Goal: Information Seeking & Learning: Learn about a topic

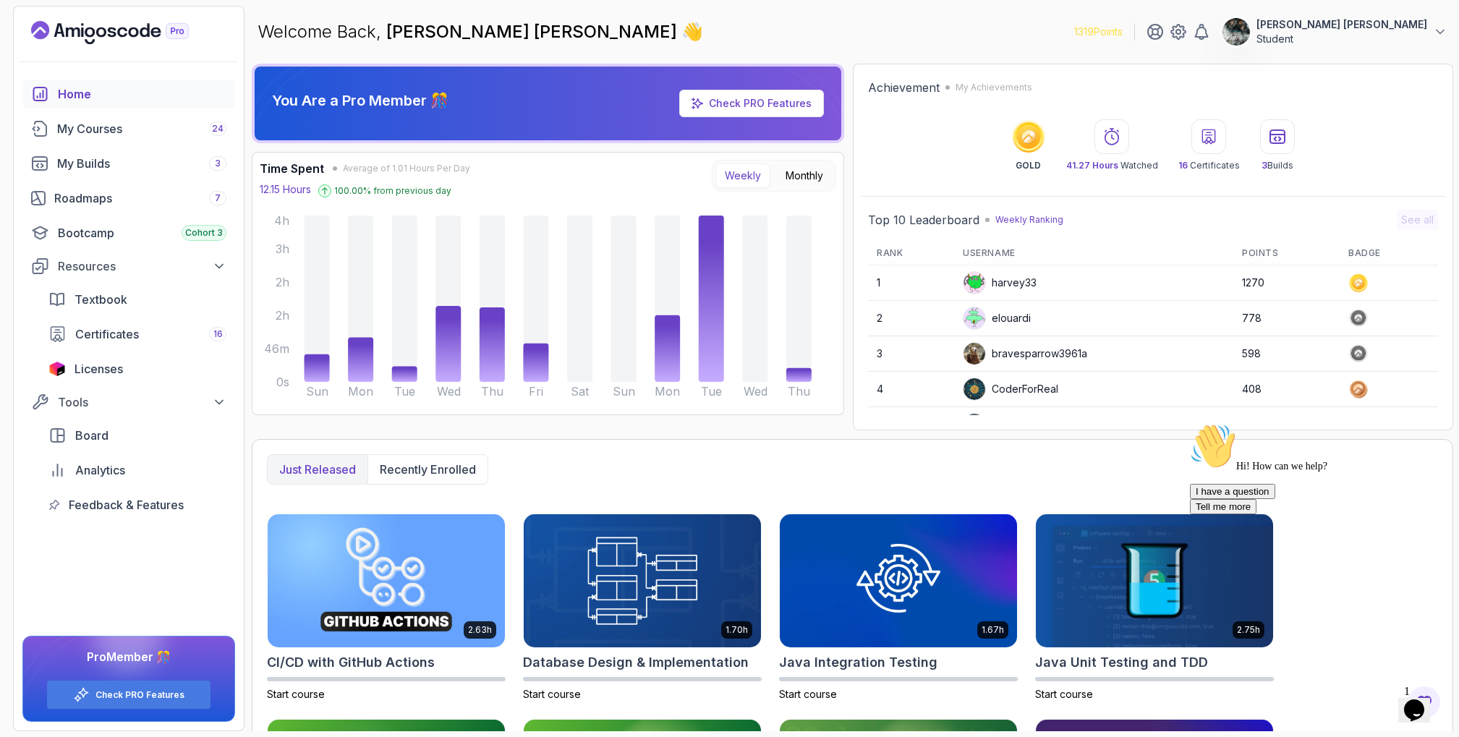
click at [1430, 715] on button "Opens Chat This icon Opens the chat window." at bounding box center [1414, 710] width 32 height 25
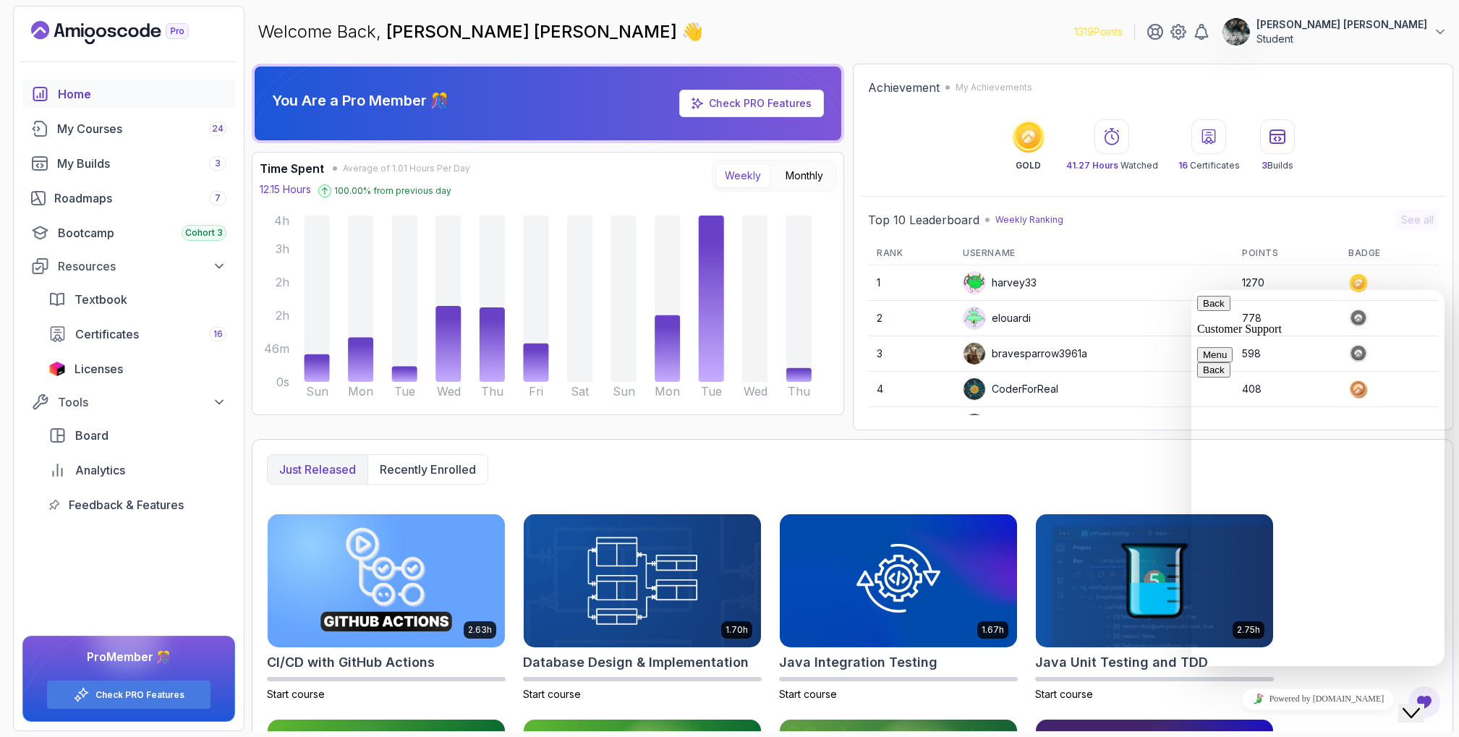
click at [1419, 708] on div "Close Chat This icon closes the chat window." at bounding box center [1410, 712] width 17 height 17
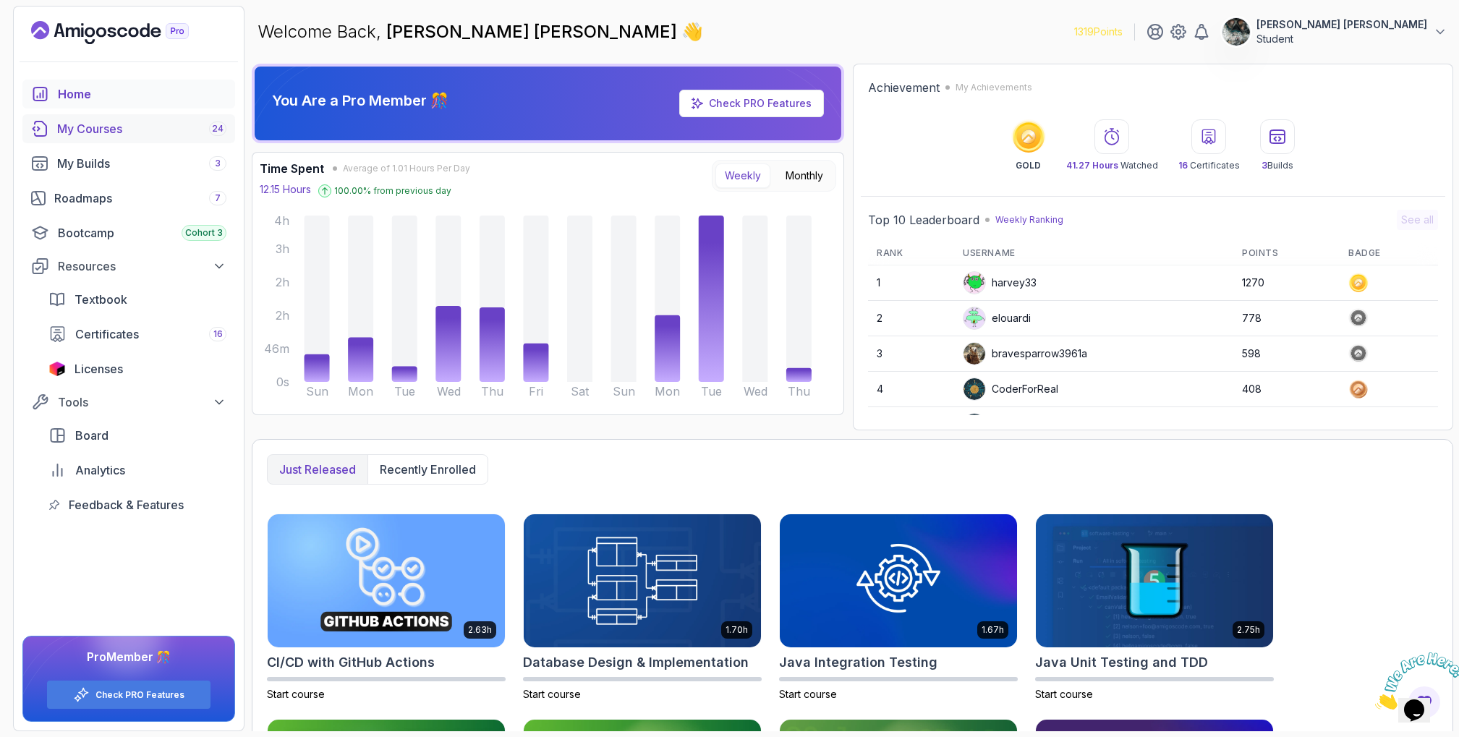
click at [124, 121] on div "My Courses 24" at bounding box center [141, 128] width 169 height 17
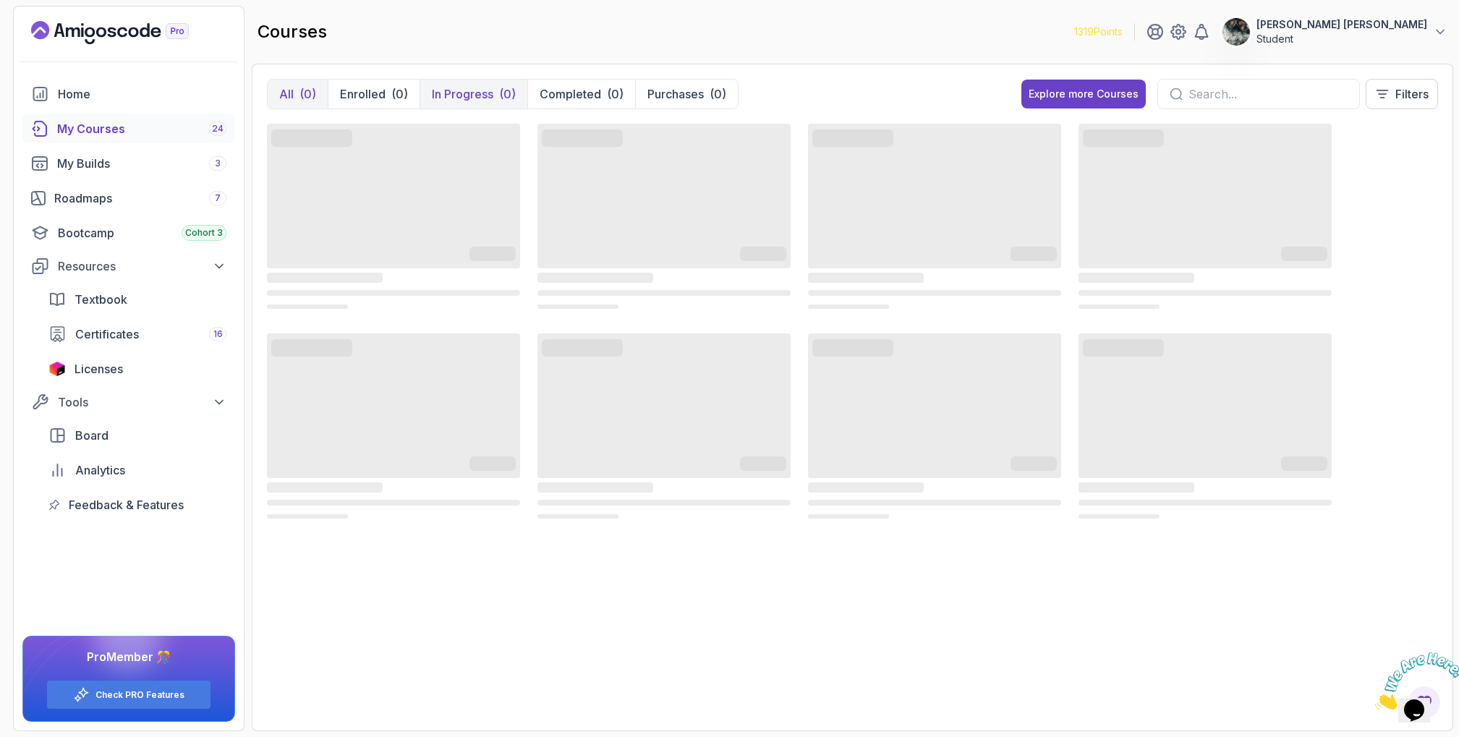
click at [450, 88] on p "In Progress" at bounding box center [462, 93] width 61 height 17
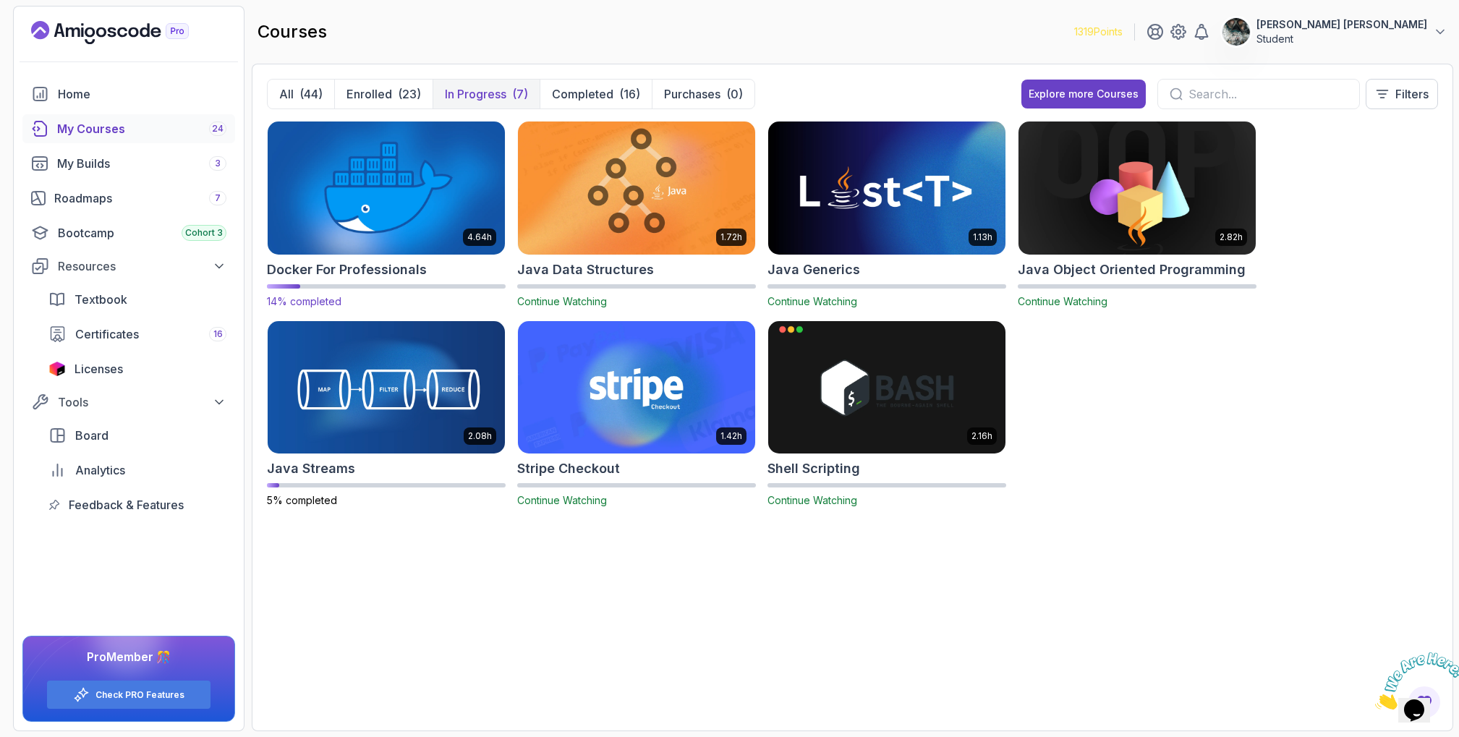
click at [433, 181] on img at bounding box center [386, 188] width 249 height 140
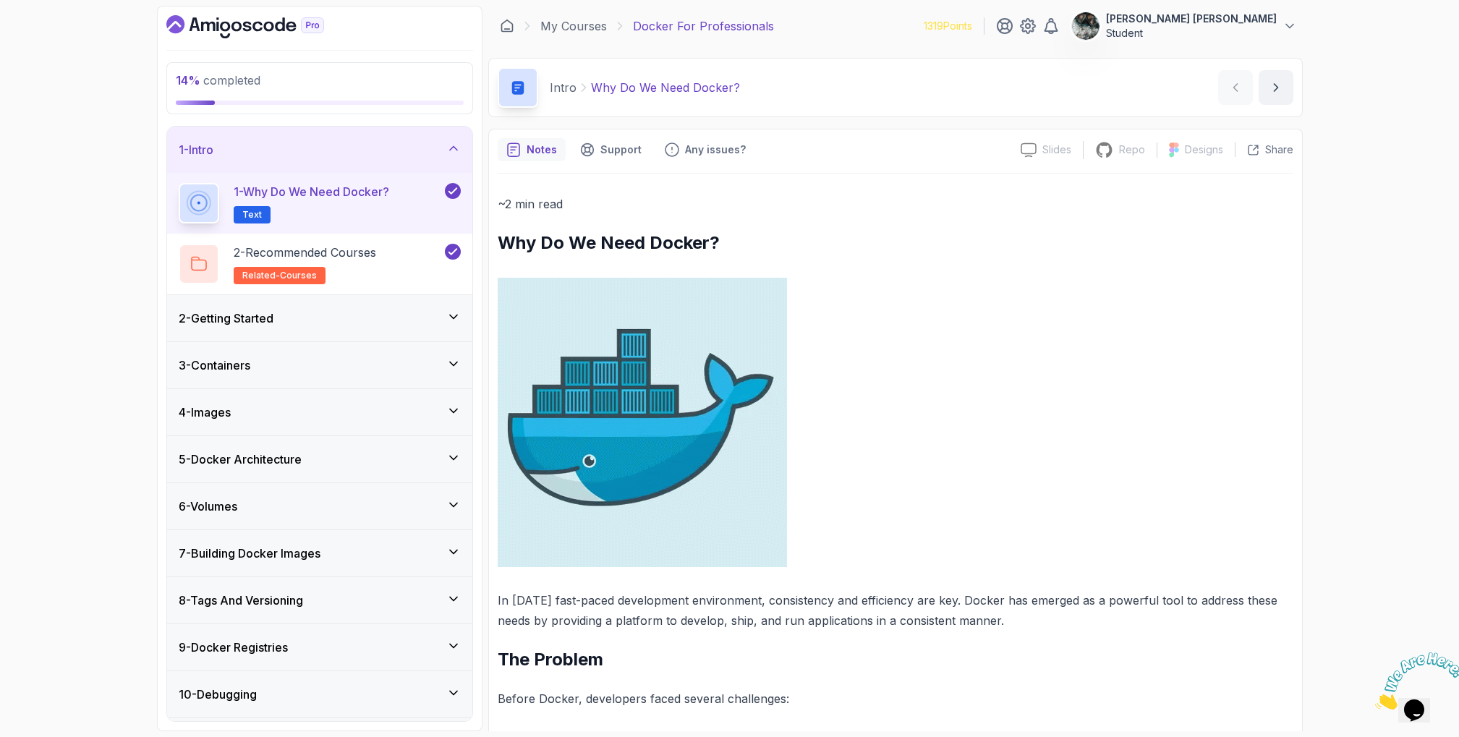
scroll to position [9, 0]
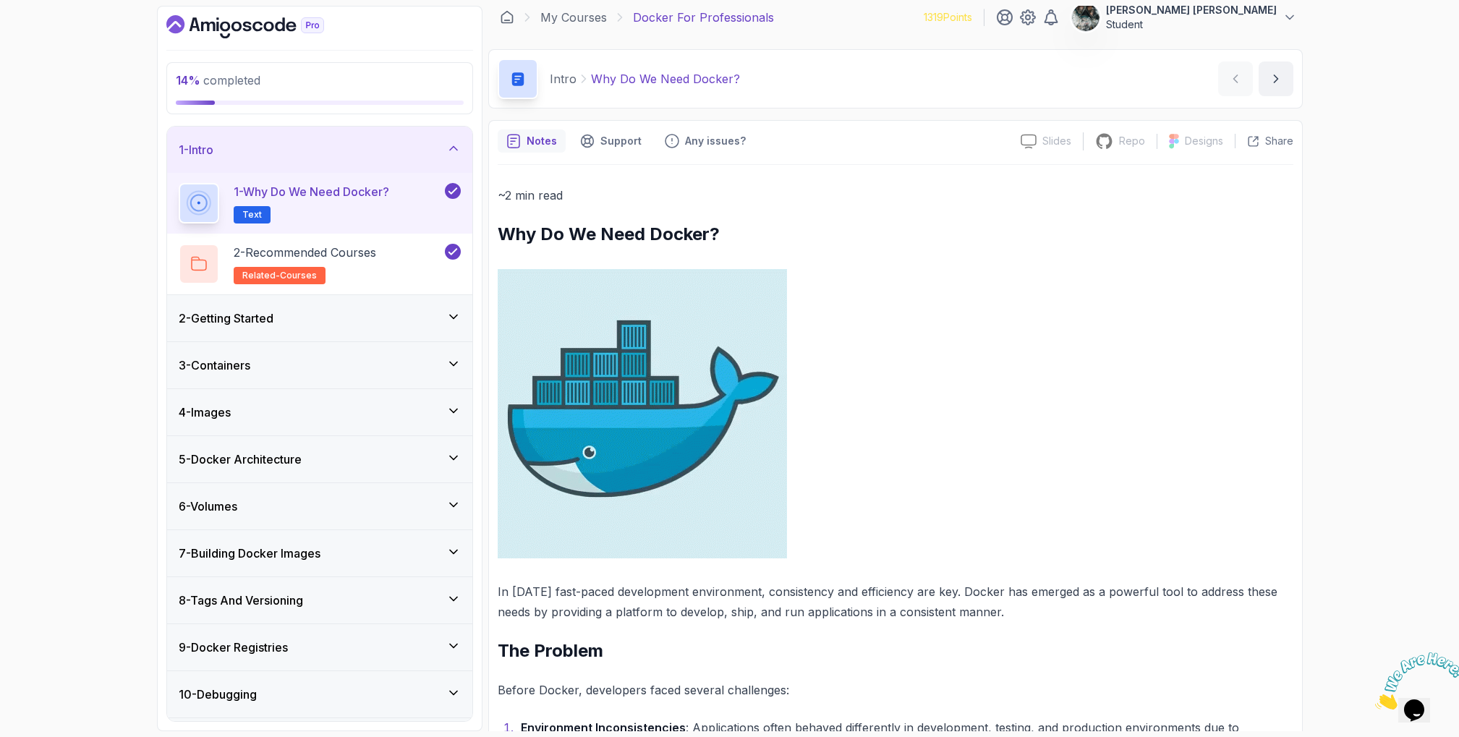
click at [343, 315] on div "2 - Getting Started" at bounding box center [320, 317] width 282 height 17
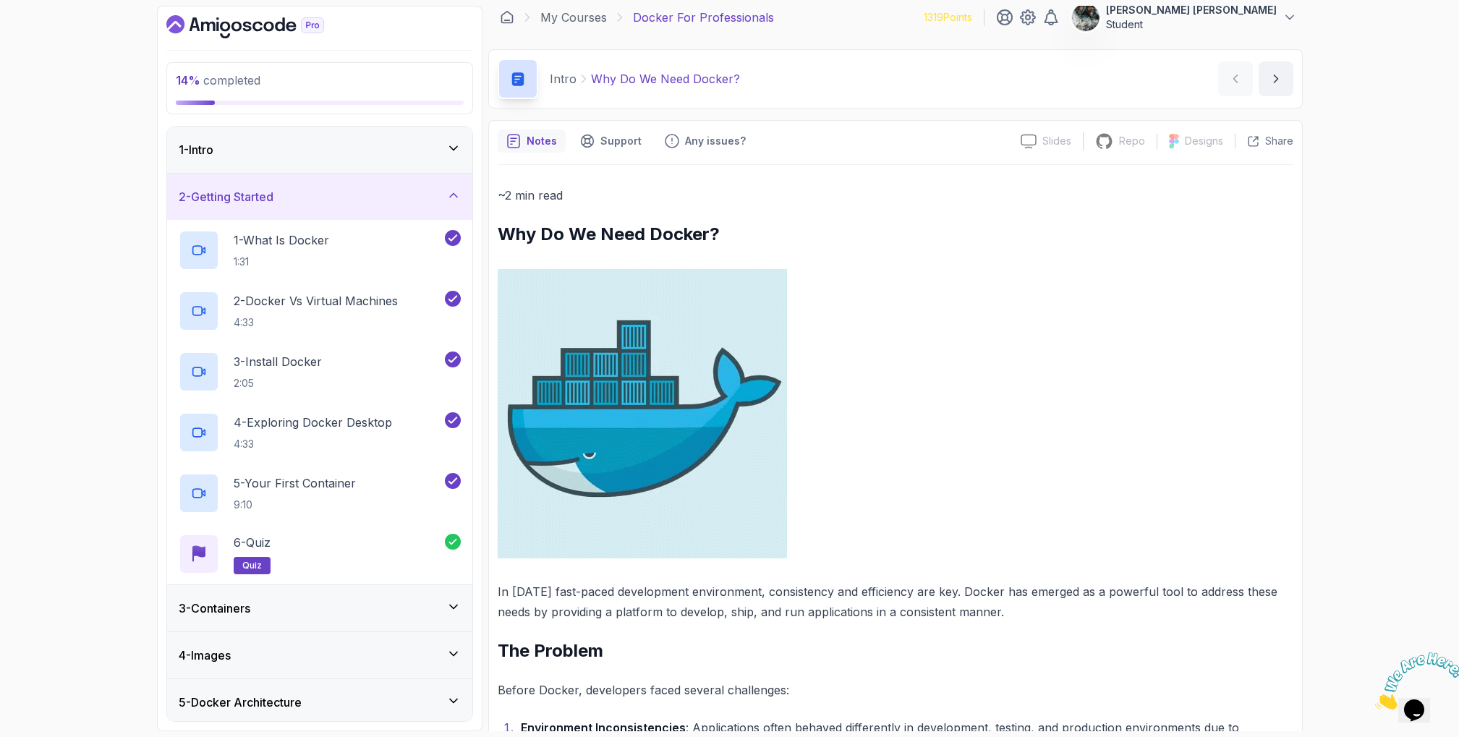
click at [315, 599] on div "3 - Containers" at bounding box center [320, 607] width 282 height 17
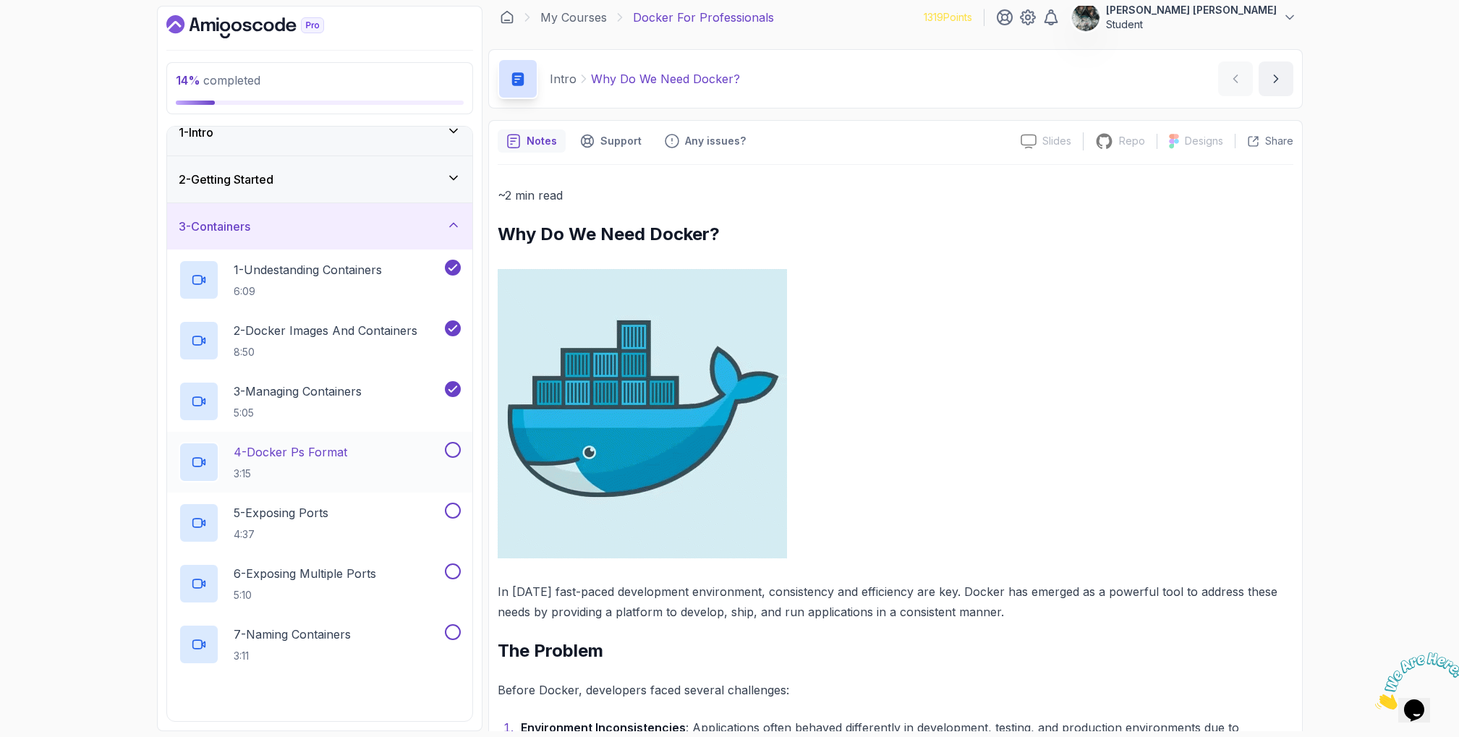
scroll to position [20, 0]
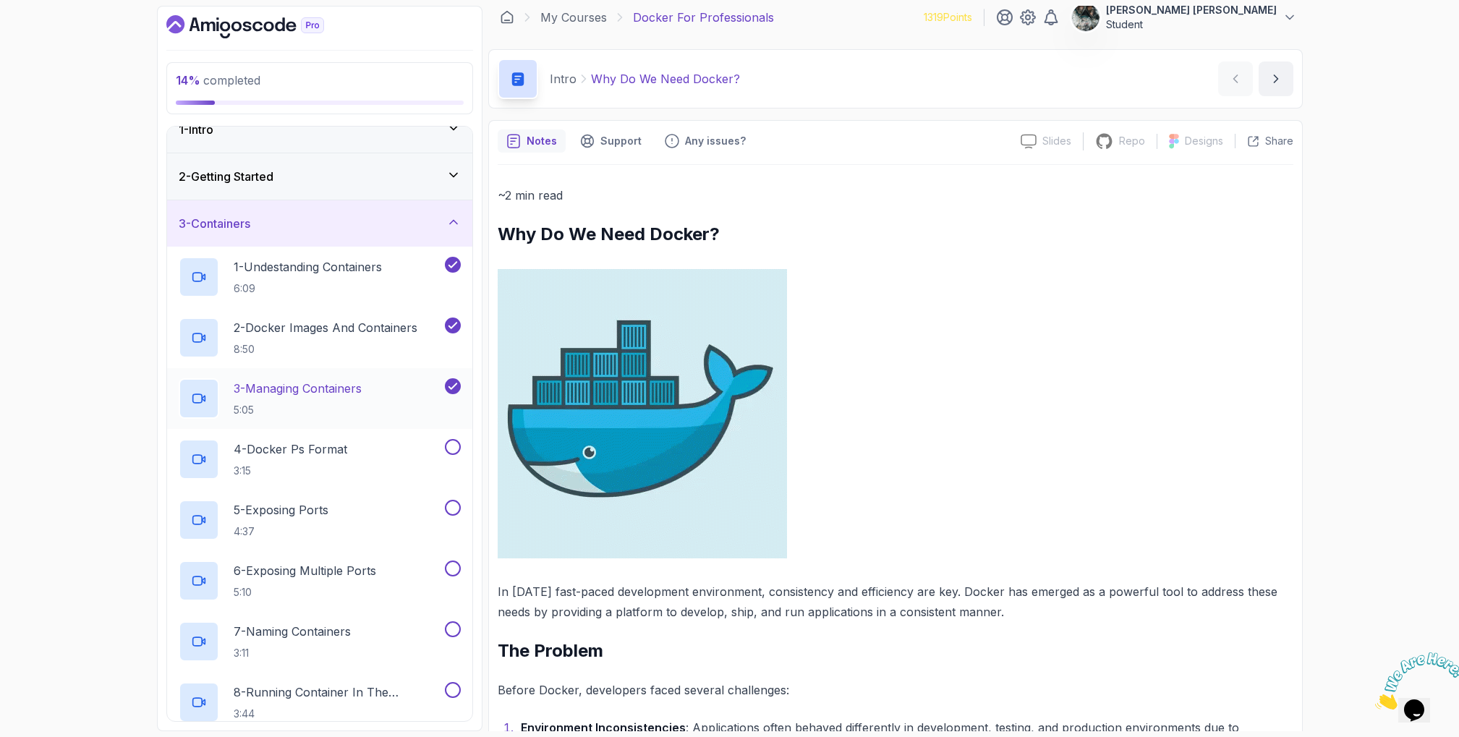
click at [329, 390] on p "3 - Managing Containers" at bounding box center [298, 388] width 128 height 17
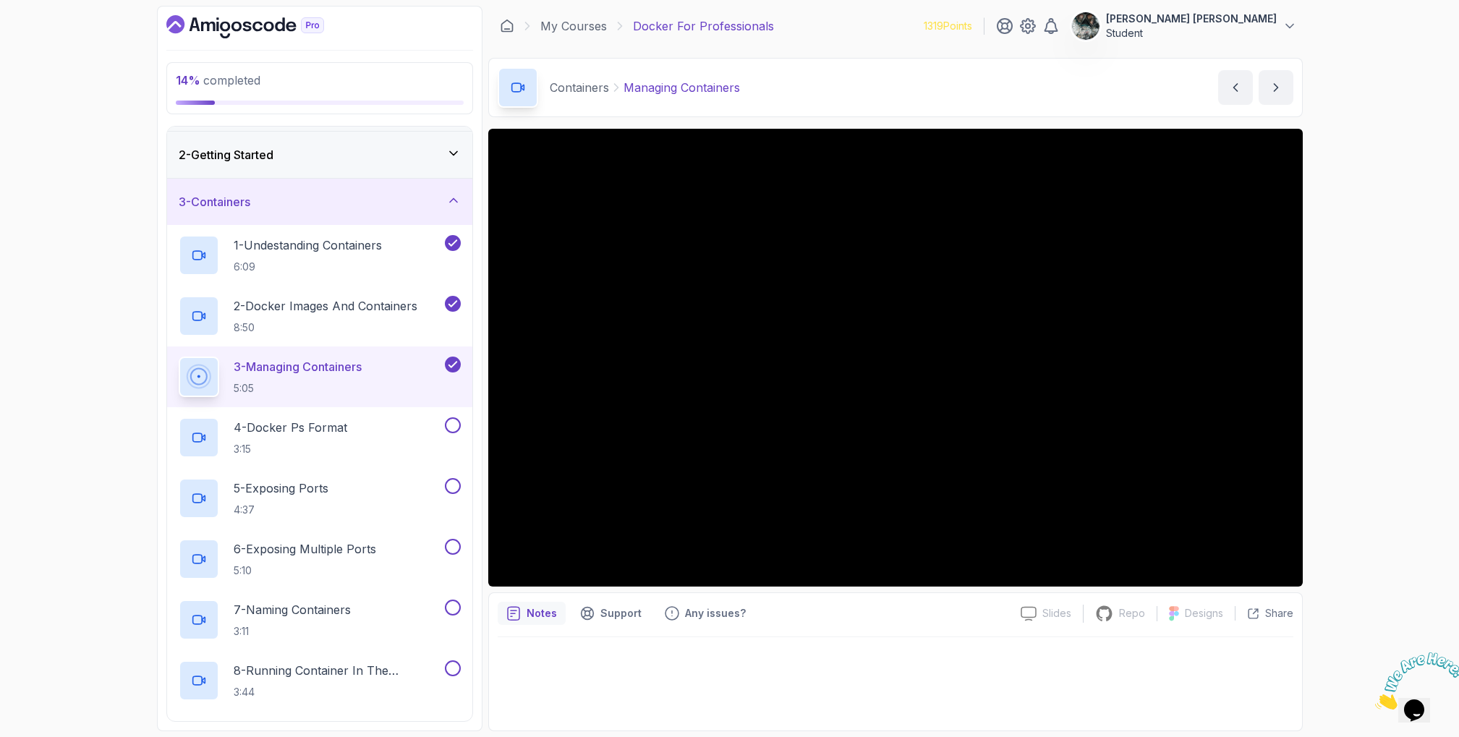
scroll to position [49, 0]
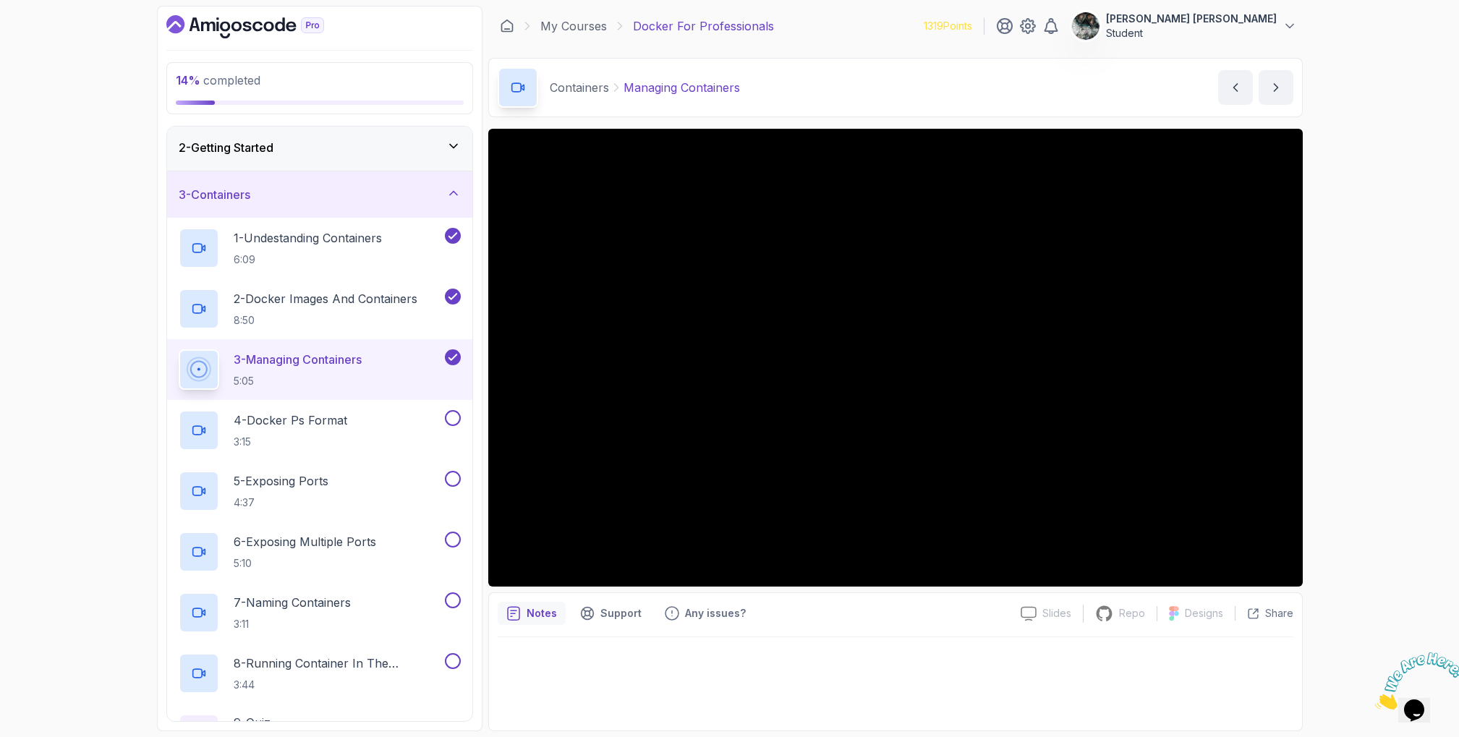
click at [1393, 190] on div "14 % completed 1 - Intro 2 - Getting Started 3 - Containers 1 - Undestanding Co…" at bounding box center [729, 368] width 1459 height 737
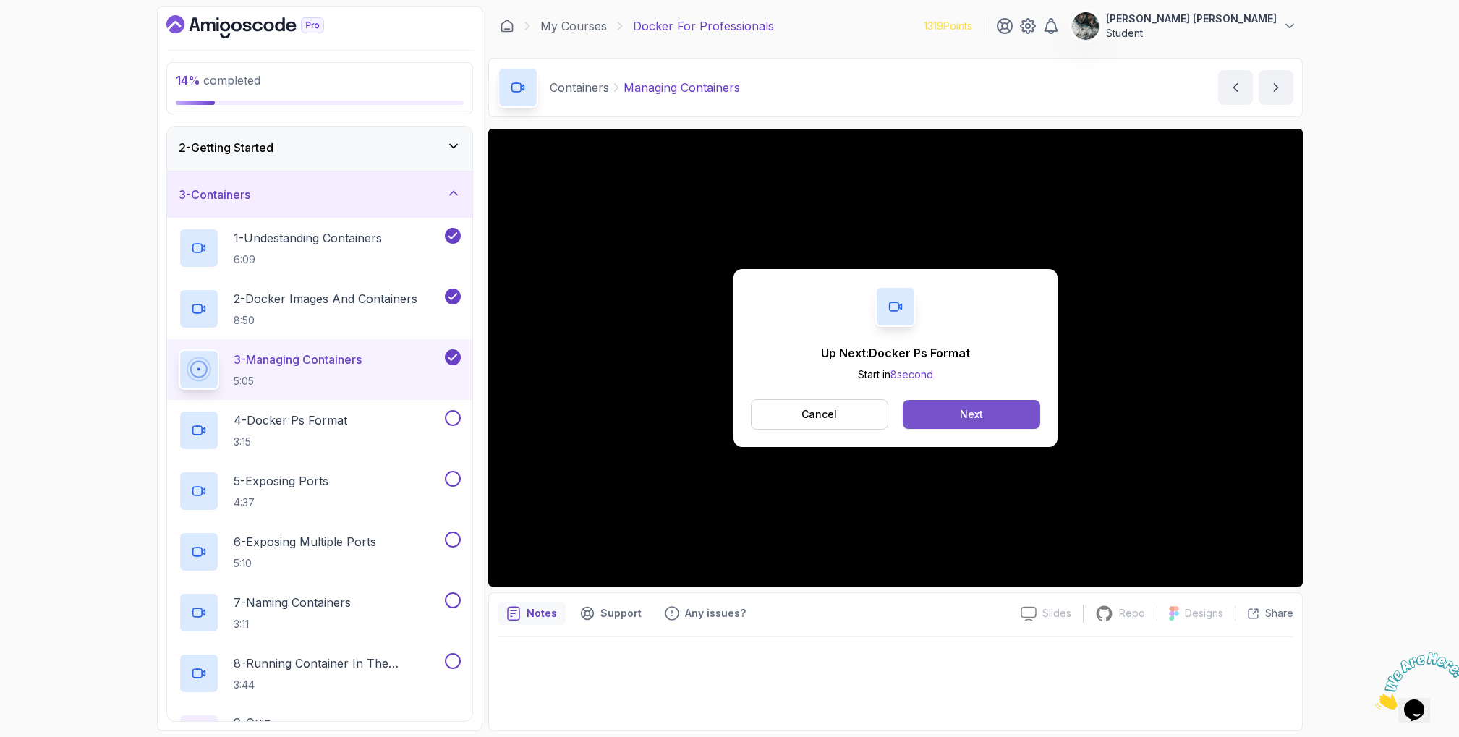
click at [991, 413] on button "Next" at bounding box center [970, 414] width 137 height 29
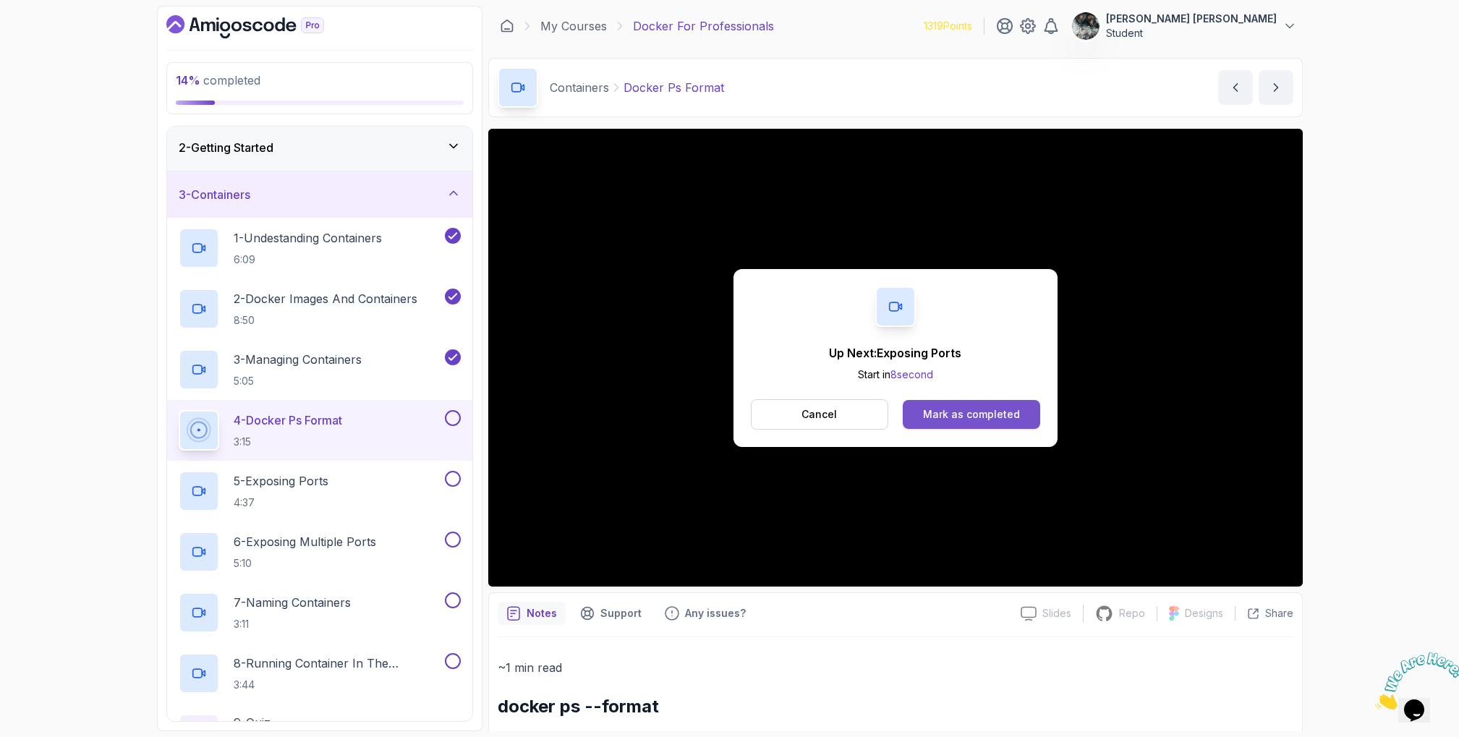
click at [1004, 411] on div "Mark as completed" at bounding box center [971, 414] width 97 height 14
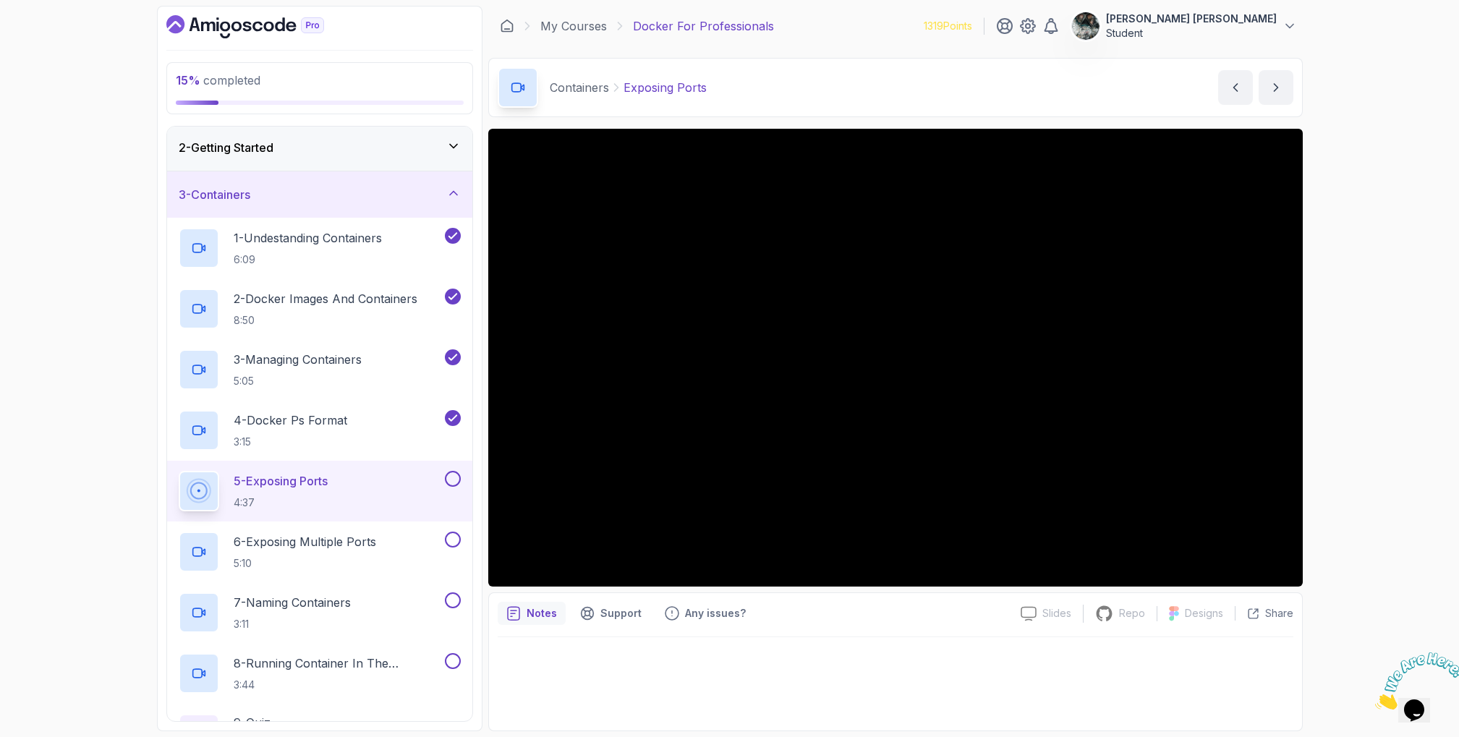
click at [1375, 699] on icon "Close" at bounding box center [1375, 705] width 0 height 12
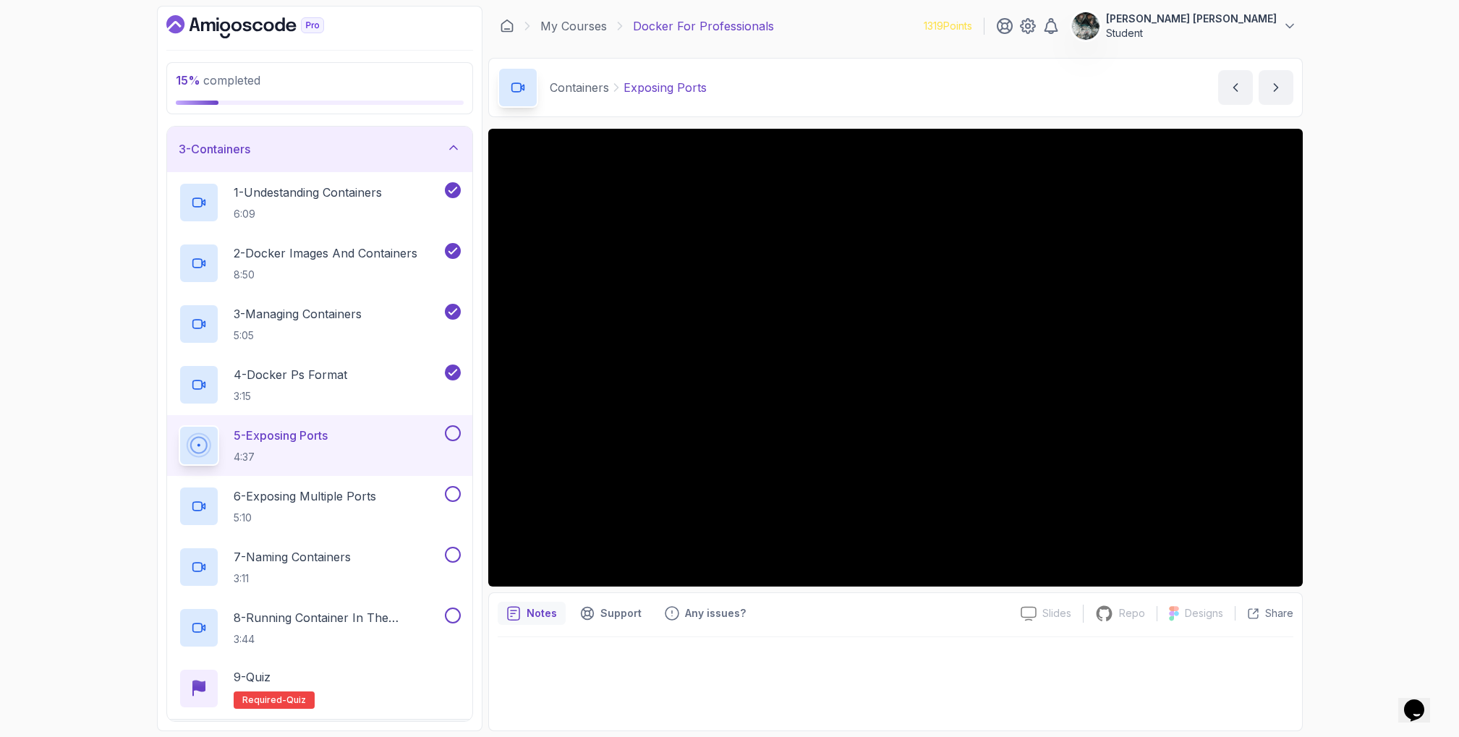
scroll to position [85, 0]
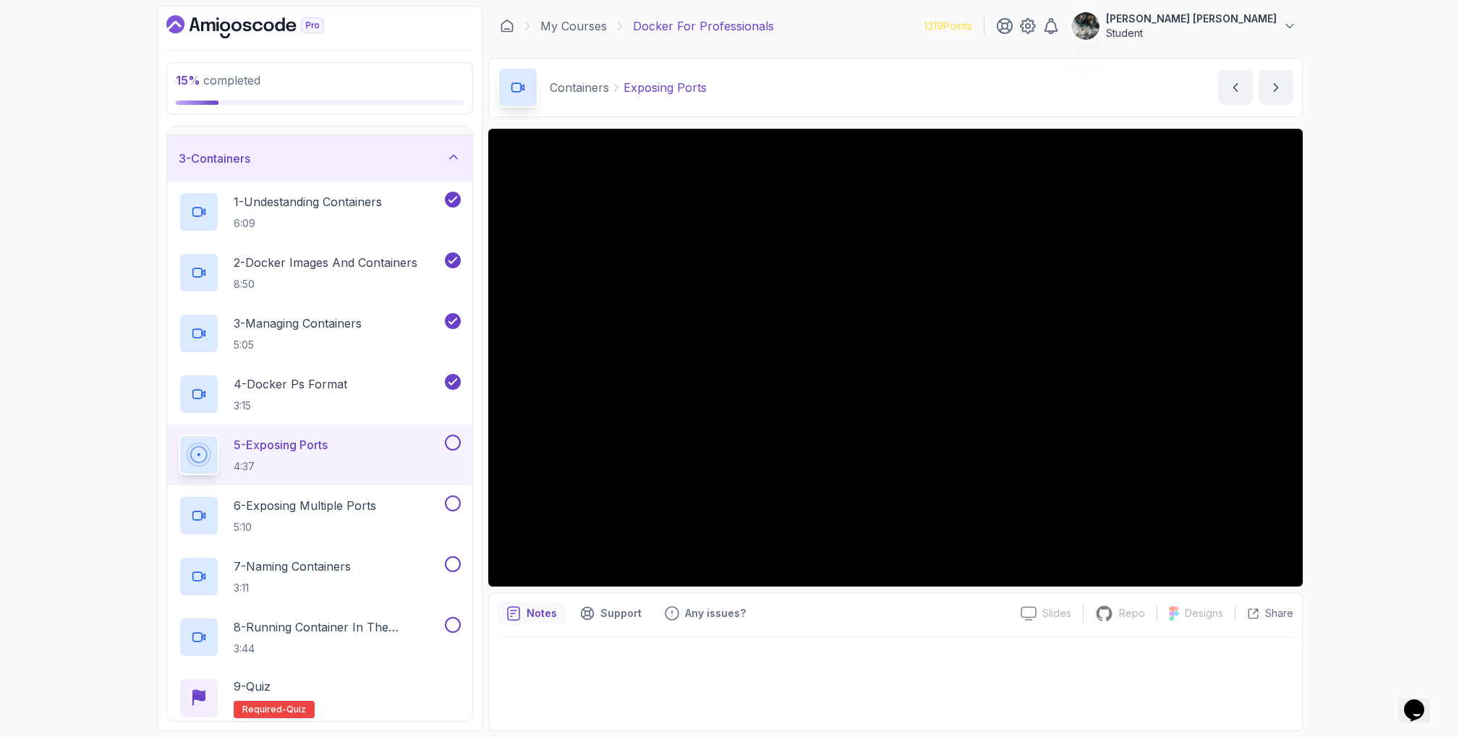
click at [453, 445] on button at bounding box center [453, 443] width 16 height 16
click at [321, 523] on p "5:10" at bounding box center [305, 527] width 142 height 14
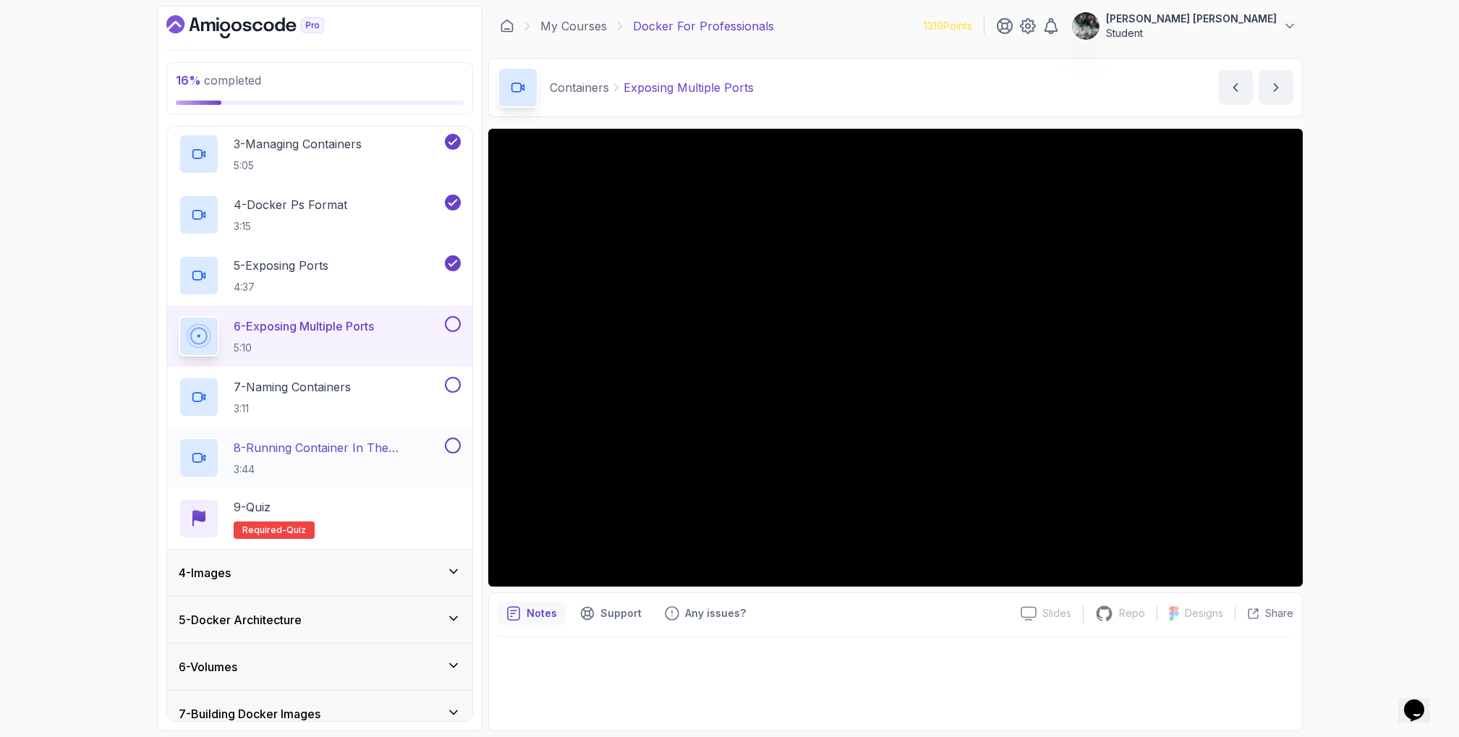
scroll to position [358, 0]
